Goal: Information Seeking & Learning: Check status

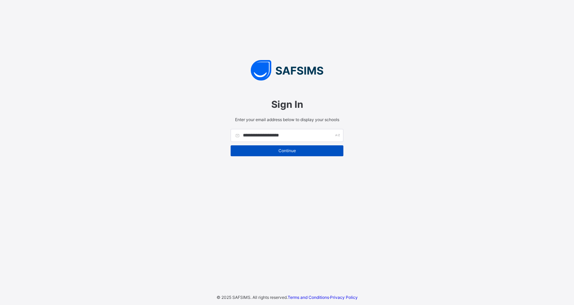
type input "**********"
click at [296, 155] on div "Continue" at bounding box center [287, 151] width 113 height 11
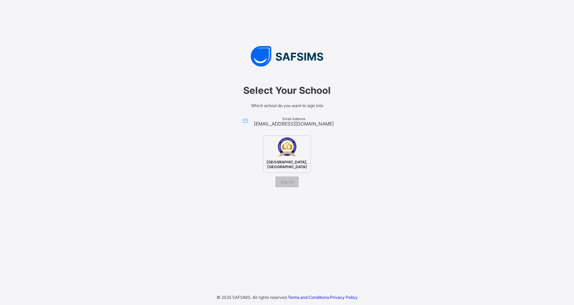
click at [292, 158] on span "Casmiah International Academy, Lafia" at bounding box center [287, 164] width 44 height 13
click at [289, 185] on span "Sign In" at bounding box center [286, 182] width 13 height 5
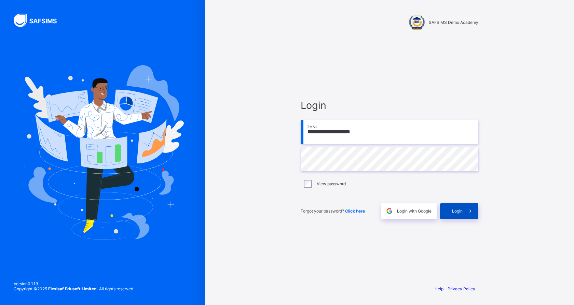
click at [455, 212] on span "Login" at bounding box center [457, 211] width 11 height 5
type input "**********"
click at [474, 215] on span at bounding box center [471, 212] width 16 height 16
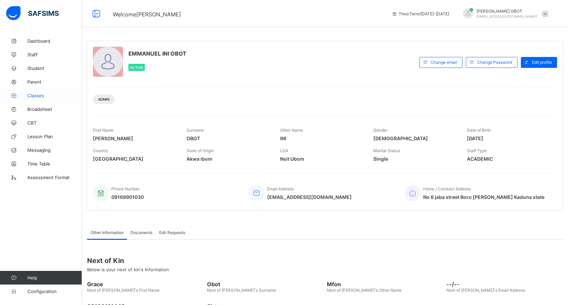
click at [39, 95] on span "Classes" at bounding box center [54, 95] width 55 height 5
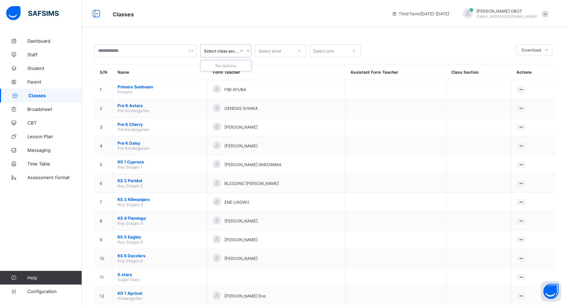
click at [249, 50] on icon at bounding box center [248, 50] width 4 height 7
click at [300, 50] on icon at bounding box center [299, 50] width 4 height 7
click at [272, 96] on div "KS 5" at bounding box center [280, 94] width 51 height 11
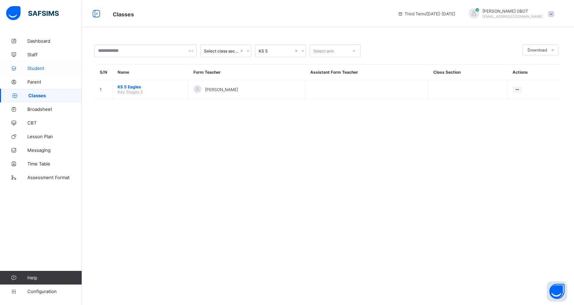
click at [42, 69] on span "Student" at bounding box center [54, 68] width 55 height 5
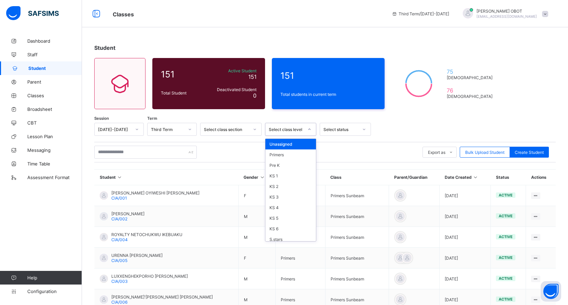
click at [309, 128] on icon at bounding box center [309, 129] width 4 height 7
click at [278, 195] on div "KS 5" at bounding box center [290, 194] width 51 height 11
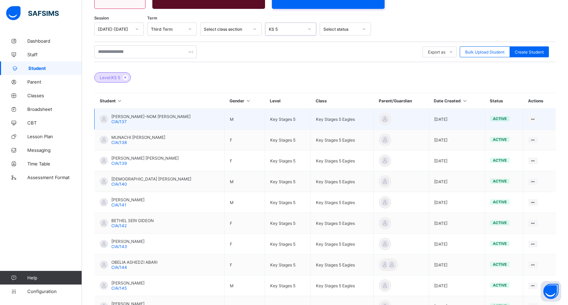
scroll to position [102, 0]
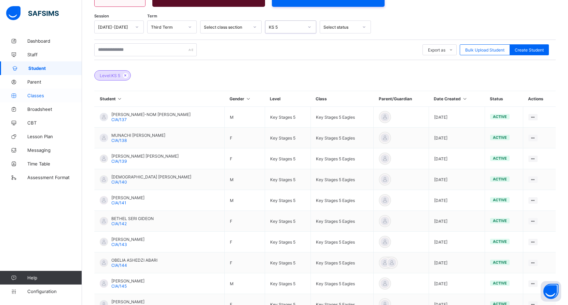
click at [49, 97] on span "Classes" at bounding box center [54, 95] width 55 height 5
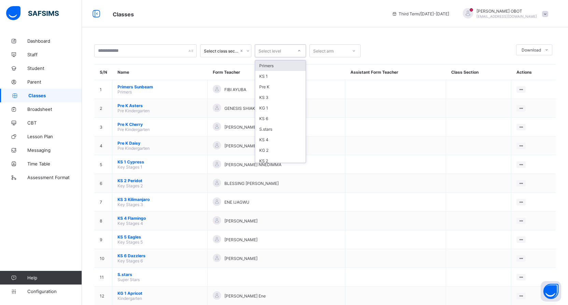
click at [301, 50] on icon at bounding box center [299, 50] width 4 height 7
click at [267, 159] on div "KS 5" at bounding box center [280, 157] width 51 height 11
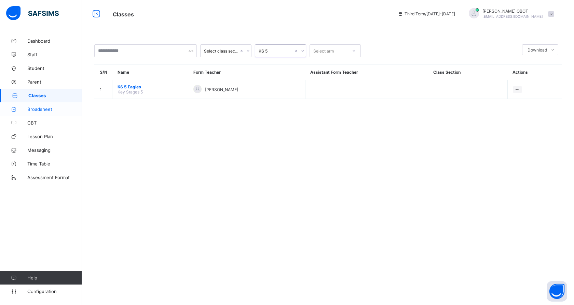
click at [44, 109] on span "Broadsheet" at bounding box center [54, 109] width 55 height 5
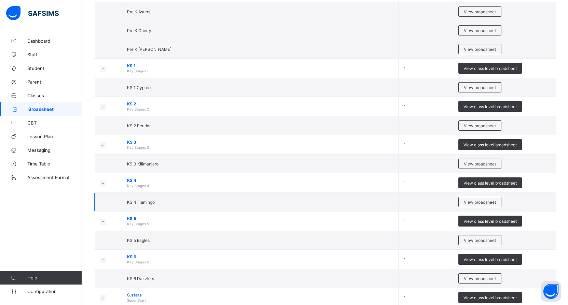
scroll to position [171, 0]
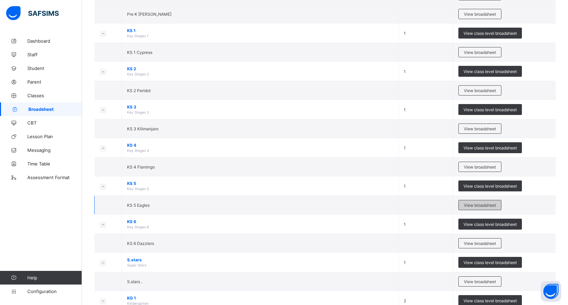
click at [492, 207] on span "View broadsheet" at bounding box center [480, 205] width 32 height 5
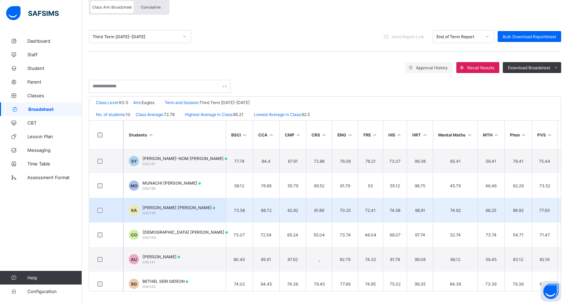
click at [329, 217] on td "81.89" at bounding box center [319, 210] width 26 height 25
drag, startPoint x: 240, startPoint y: 212, endPoint x: 235, endPoint y: 213, distance: 5.1
click at [235, 213] on td "73.58" at bounding box center [239, 210] width 27 height 25
click at [227, 213] on td "73.58" at bounding box center [239, 210] width 27 height 25
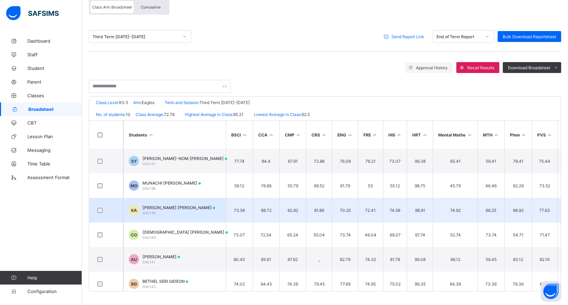
click at [220, 213] on td "KA KAMSIYOCHUKWU LUCY ANYANWU CIA/139" at bounding box center [174, 210] width 102 height 25
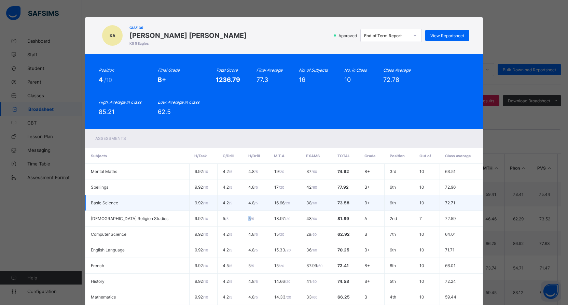
scroll to position [64, 0]
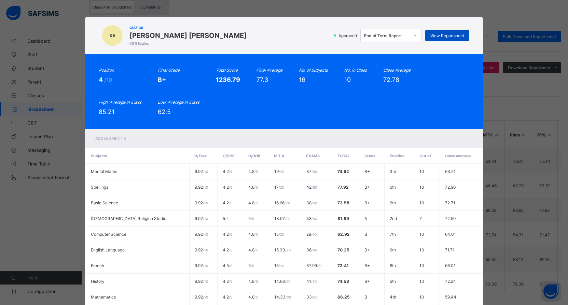
click at [446, 37] on span "View Reportsheet" at bounding box center [447, 35] width 34 height 5
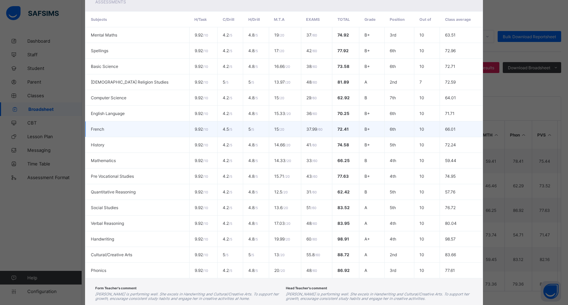
scroll to position [181, 0]
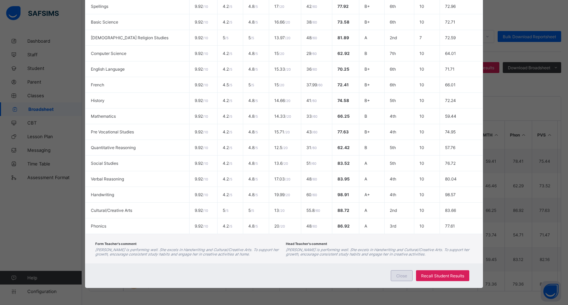
click at [396, 277] on div "Close" at bounding box center [402, 276] width 22 height 11
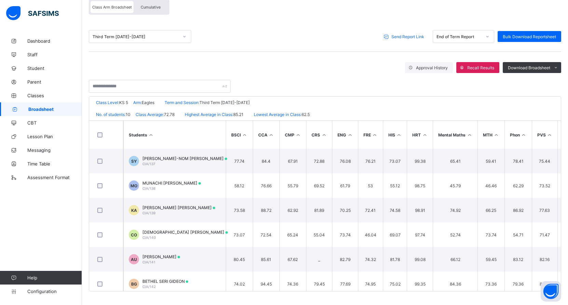
drag, startPoint x: 46, startPoint y: 107, endPoint x: 52, endPoint y: 104, distance: 6.4
click at [47, 107] on span "Broadsheet" at bounding box center [55, 109] width 54 height 5
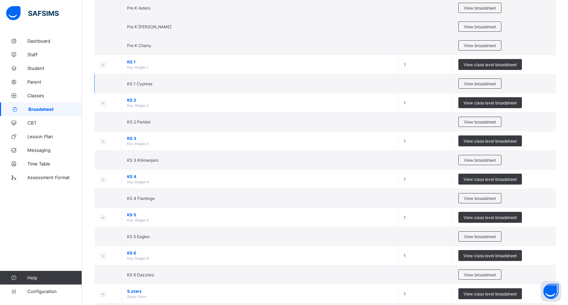
scroll to position [171, 0]
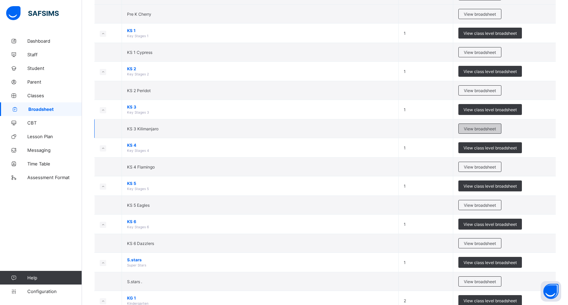
click at [471, 130] on span "View broadsheet" at bounding box center [480, 128] width 32 height 5
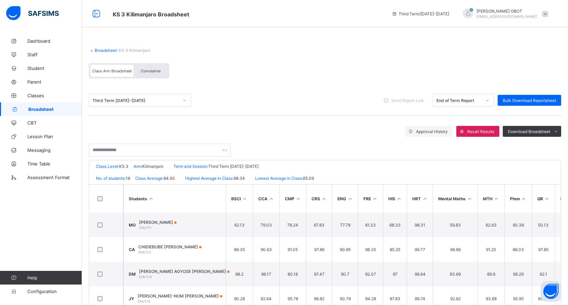
scroll to position [64, 0]
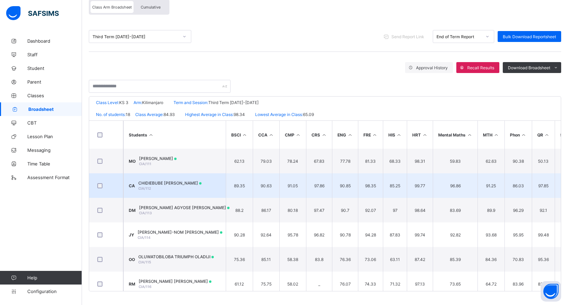
click at [214, 186] on td "CA CHIDIEBUBE HENRY ANYANWU CIA/112" at bounding box center [174, 186] width 102 height 25
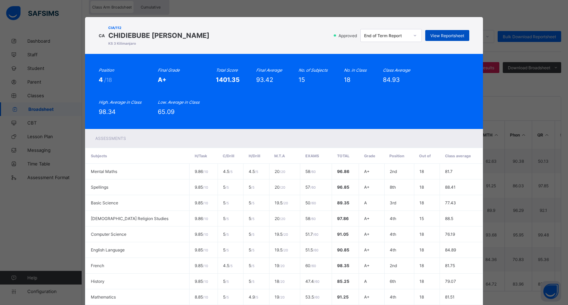
click at [437, 35] on span "View Reportsheet" at bounding box center [447, 35] width 34 height 5
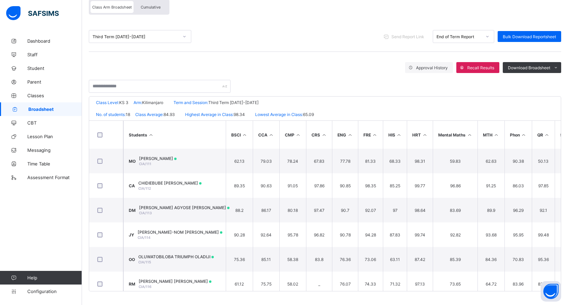
click at [51, 111] on span "Broadsheet" at bounding box center [55, 109] width 54 height 5
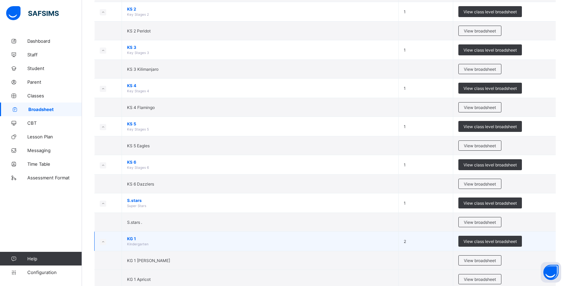
scroll to position [289, 0]
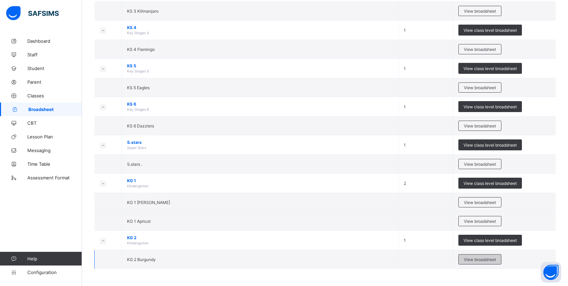
click at [496, 258] on span "View broadsheet" at bounding box center [480, 259] width 32 height 5
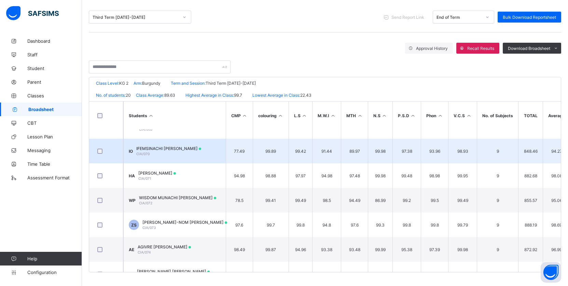
scroll to position [113, 0]
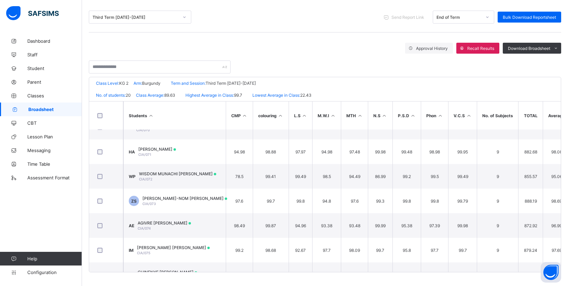
click at [74, 107] on span "Broadsheet" at bounding box center [55, 109] width 54 height 5
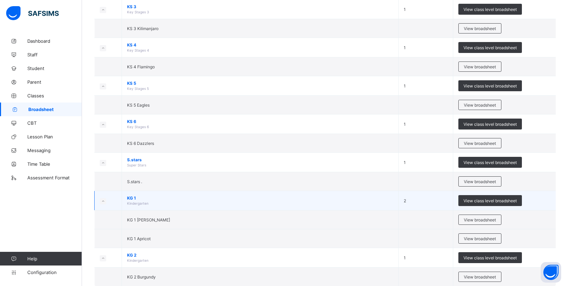
scroll to position [289, 0]
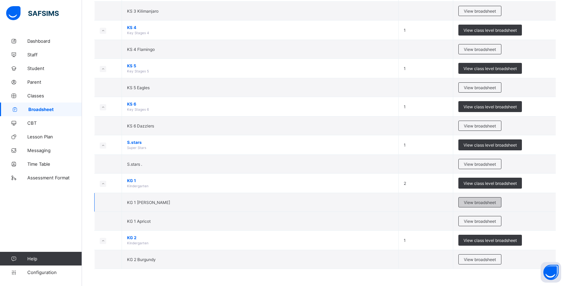
click at [481, 201] on span "View broadsheet" at bounding box center [480, 202] width 32 height 5
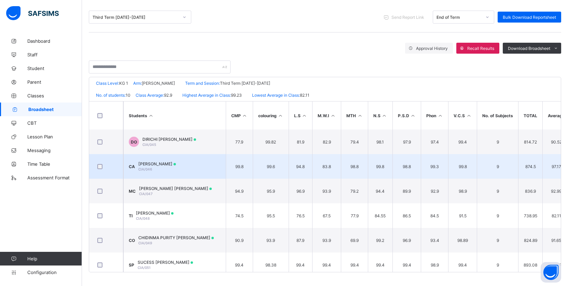
click at [176, 162] on span "CHINAZA EMMANUELLA ANYANWU" at bounding box center [157, 163] width 38 height 5
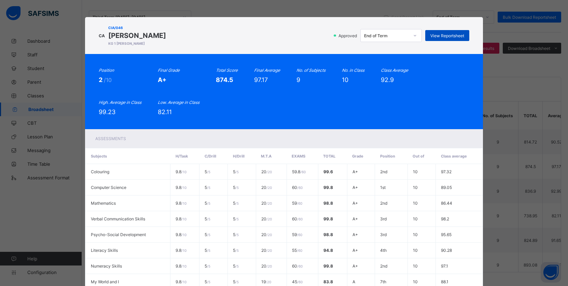
click at [452, 33] on span "View Reportsheet" at bounding box center [447, 35] width 34 height 5
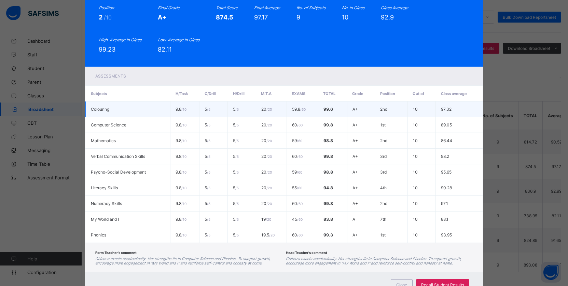
scroll to position [91, 0]
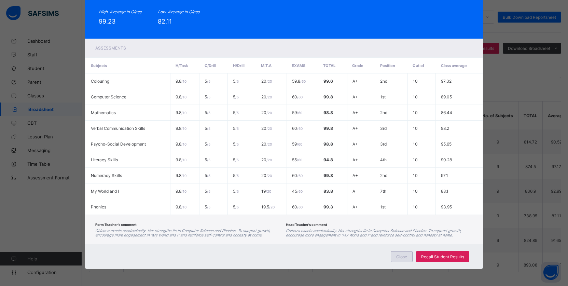
click at [401, 259] on div "Close" at bounding box center [402, 256] width 22 height 11
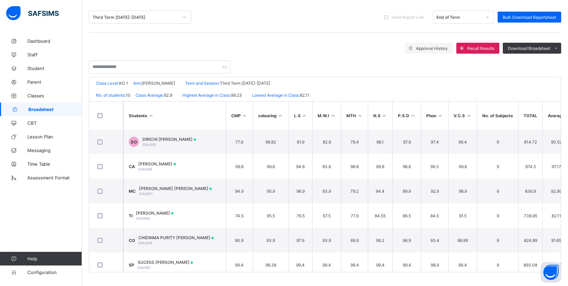
click at [59, 107] on span "Broadsheet" at bounding box center [55, 109] width 54 height 5
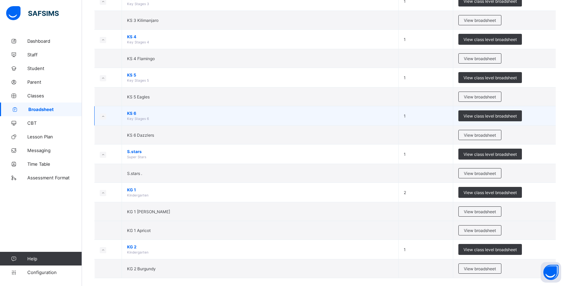
scroll to position [289, 0]
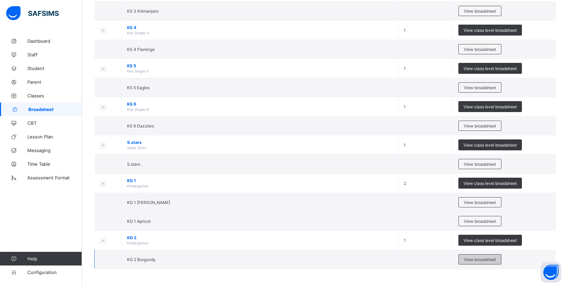
click at [490, 257] on span "View broadsheet" at bounding box center [480, 259] width 32 height 5
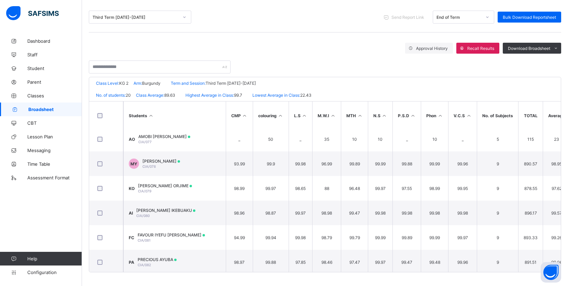
scroll to position [307, 0]
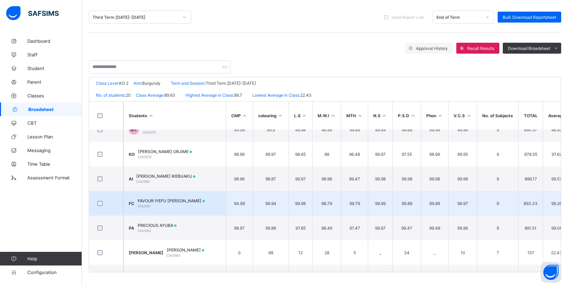
click at [188, 195] on td "FC FAVOUR IYEFU CHARLES CIA/081" at bounding box center [174, 203] width 102 height 25
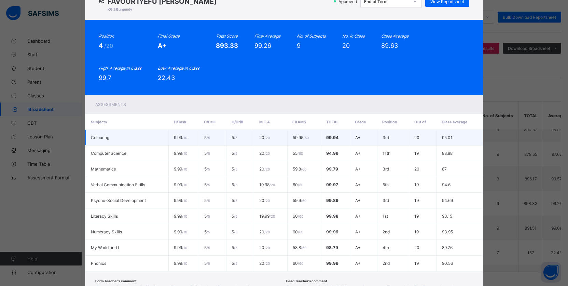
scroll to position [0, 0]
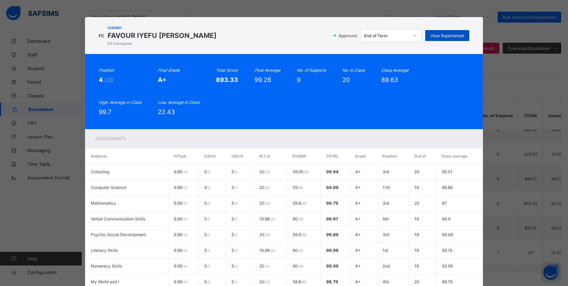
click at [450, 37] on span "View Reportsheet" at bounding box center [447, 35] width 34 height 5
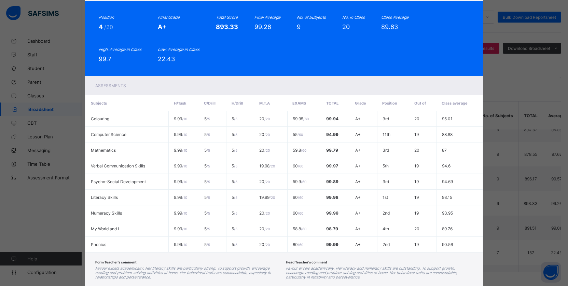
scroll to position [95, 0]
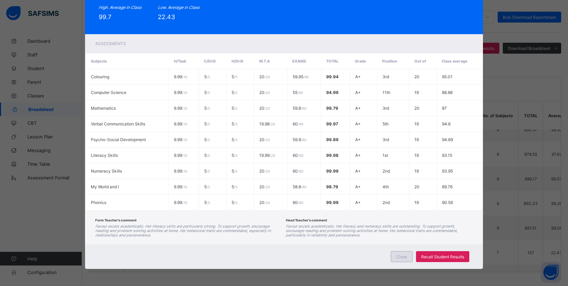
click at [407, 258] on span "Close" at bounding box center [401, 256] width 11 height 5
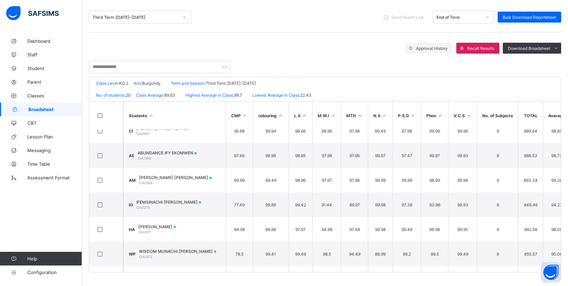
scroll to position [0, 0]
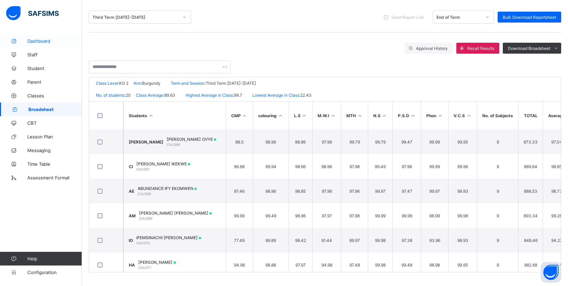
click at [31, 43] on span "Dashboard" at bounding box center [54, 40] width 55 height 5
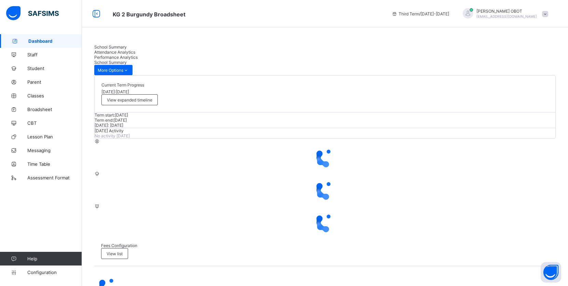
click at [548, 14] on span at bounding box center [545, 14] width 6 height 6
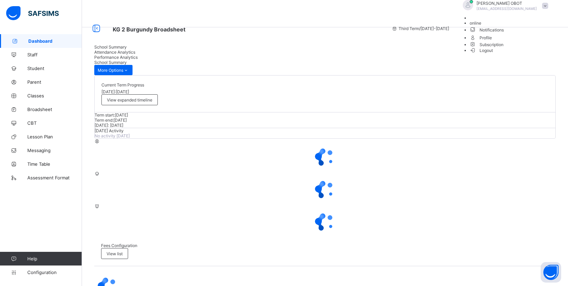
click at [511, 11] on div "EMMANUEL OBOT iniemmyddon@gmail.com" at bounding box center [507, 6] width 60 height 10
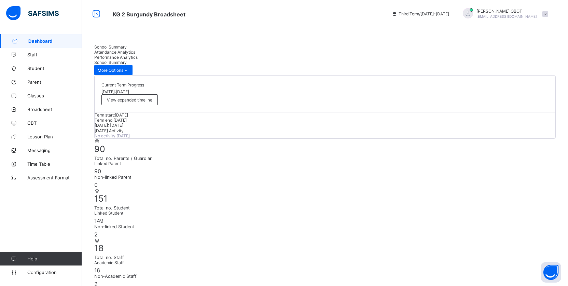
click at [514, 13] on span "EMMANUEL OBOT" at bounding box center [507, 11] width 60 height 5
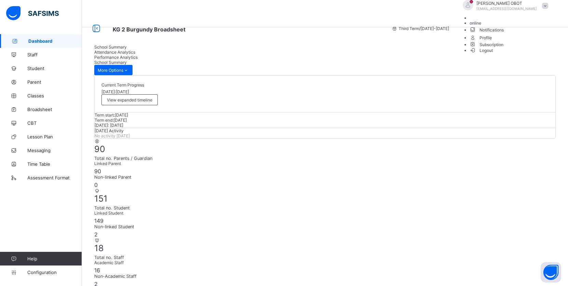
click at [523, 53] on li "Logout" at bounding box center [511, 50] width 82 height 6
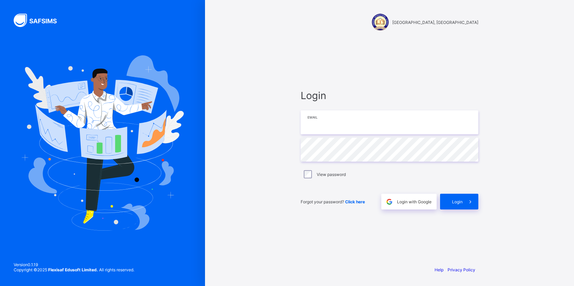
type input "**********"
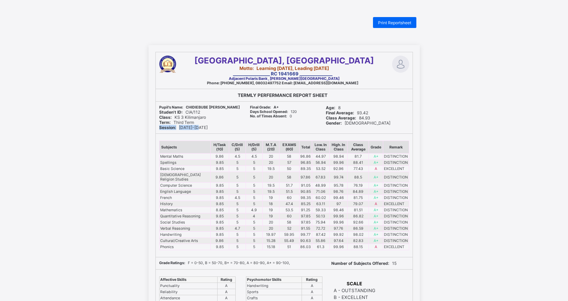
drag, startPoint x: 0, startPoint y: 0, endPoint x: 204, endPoint y: 125, distance: 239.2
click at [204, 125] on div "Pupil's Name: [PERSON_NAME] Studen't ID: CIA/112 Class: KS 3 Kilimanjaro Term: …" at bounding box center [199, 118] width 87 height 32
click at [411, 20] on span "Print Reportsheet" at bounding box center [394, 22] width 33 height 5
